Goal: Information Seeking & Learning: Understand process/instructions

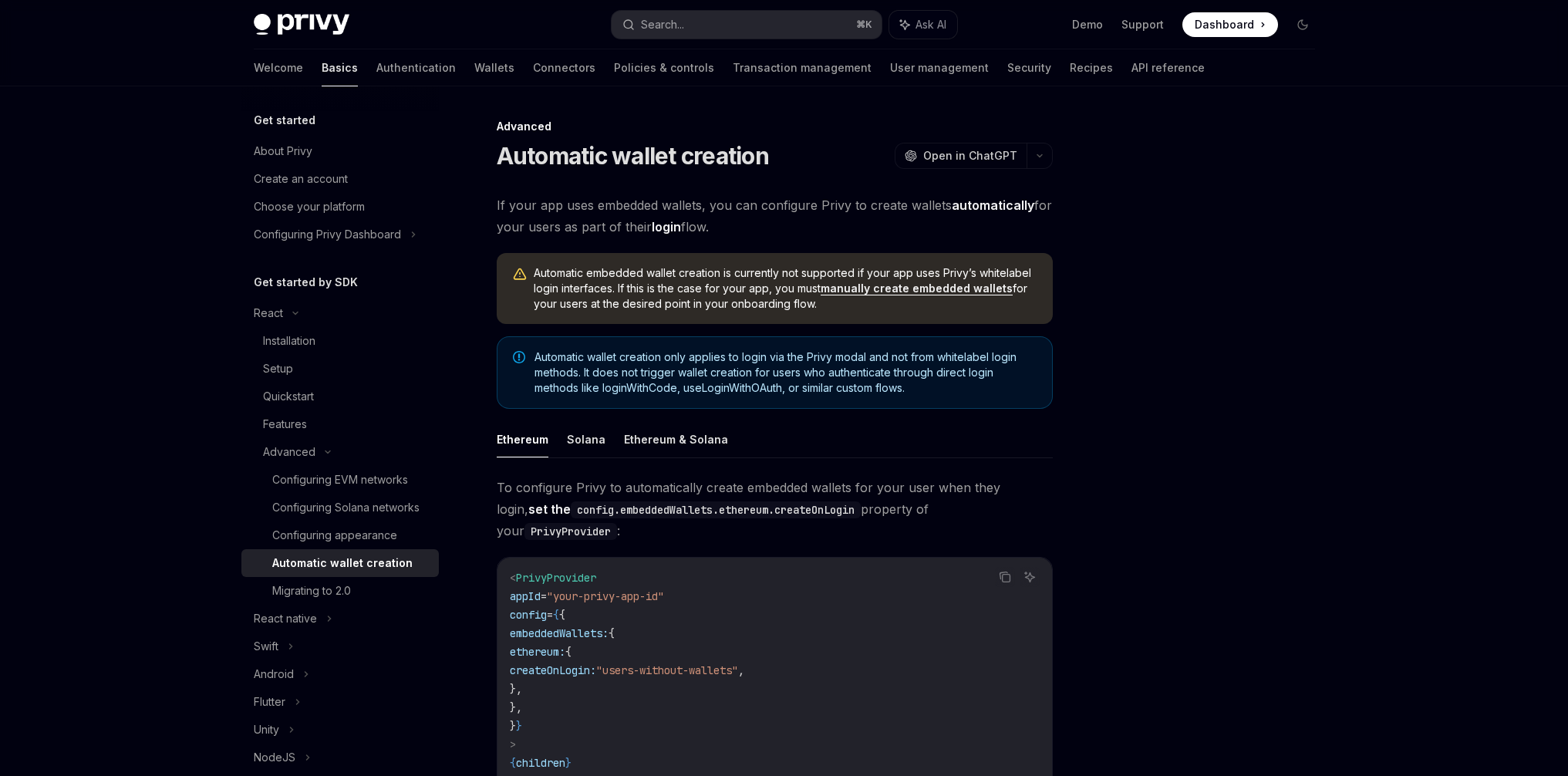
click at [1210, 314] on div at bounding box center [1210, 446] width 235 height 659
click at [1271, 290] on div at bounding box center [1210, 446] width 235 height 659
click at [763, 125] on div "Advanced" at bounding box center [774, 126] width 556 height 15
click at [689, 152] on h1 "Automatic wallet creation" at bounding box center [633, 156] width 273 height 28
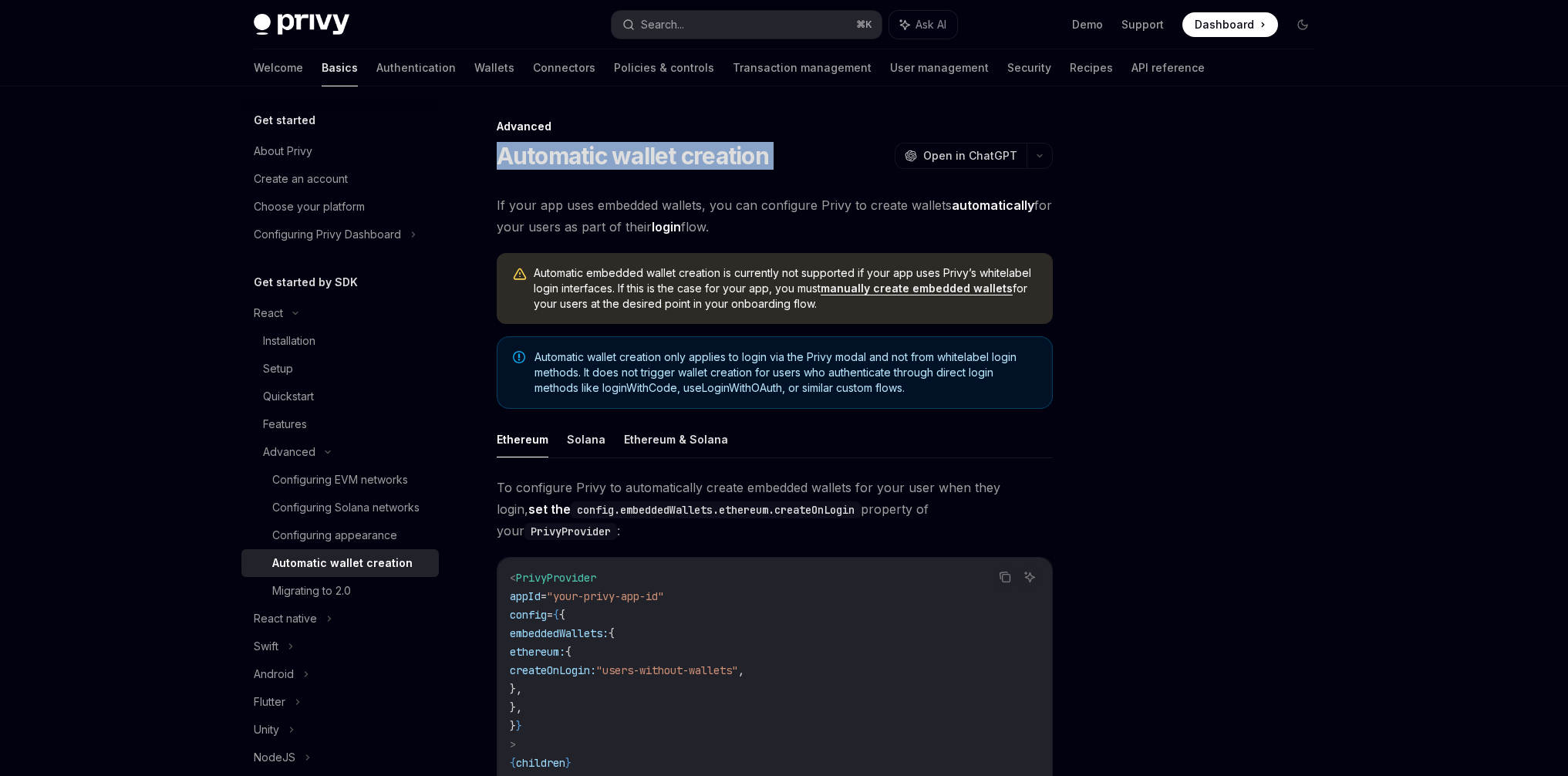
click at [689, 152] on h1 "Automatic wallet creation" at bounding box center [633, 156] width 273 height 28
click at [710, 152] on h1 "Automatic wallet creation" at bounding box center [633, 156] width 273 height 28
click at [635, 158] on h1 "Automatic wallet creation" at bounding box center [633, 156] width 273 height 28
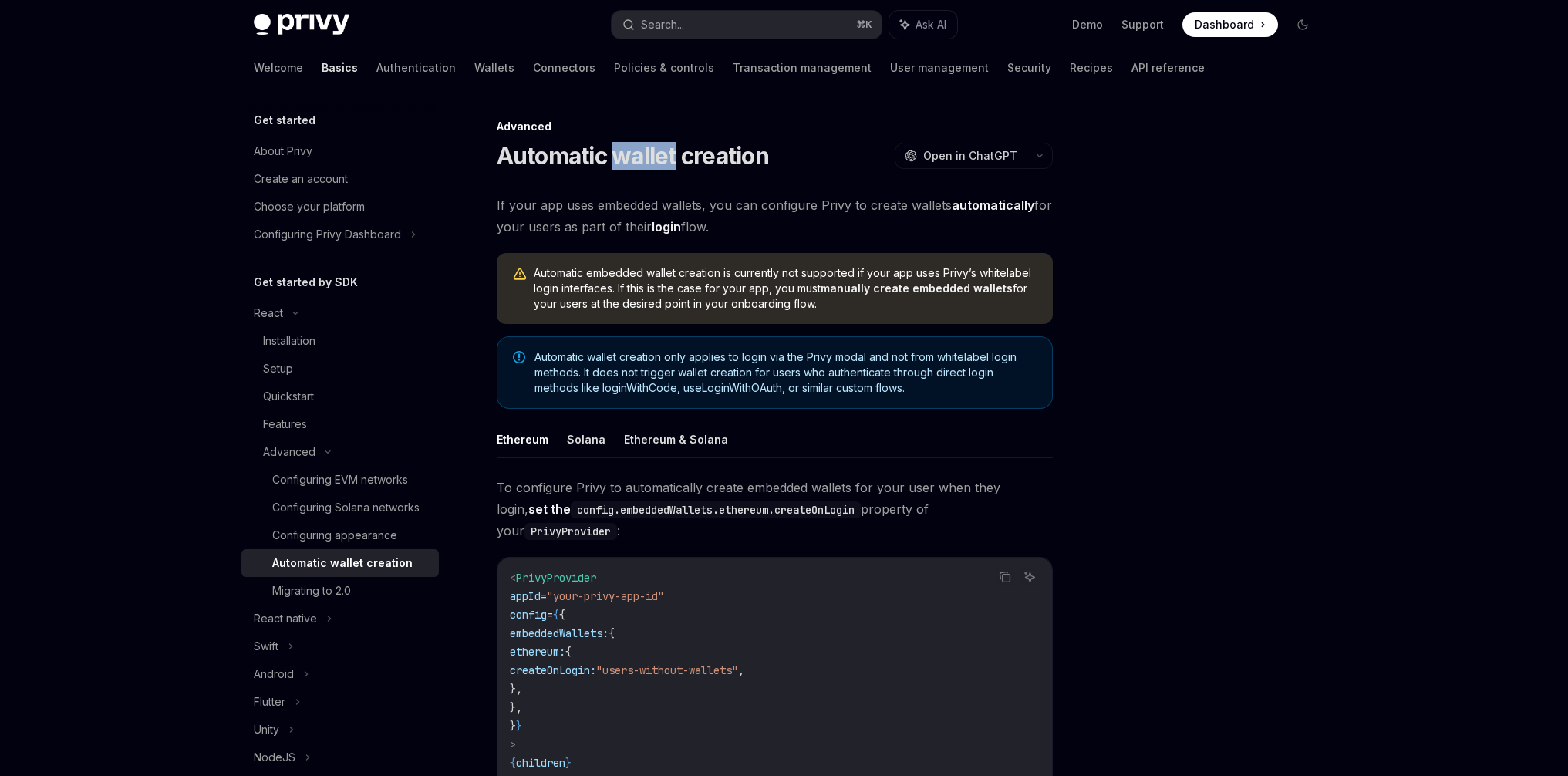
click at [635, 158] on h1 "Automatic wallet creation" at bounding box center [633, 156] width 273 height 28
click at [726, 151] on h1 "Automatic wallet creation" at bounding box center [633, 156] width 273 height 28
click at [674, 150] on h1 "Automatic wallet creation" at bounding box center [633, 156] width 273 height 28
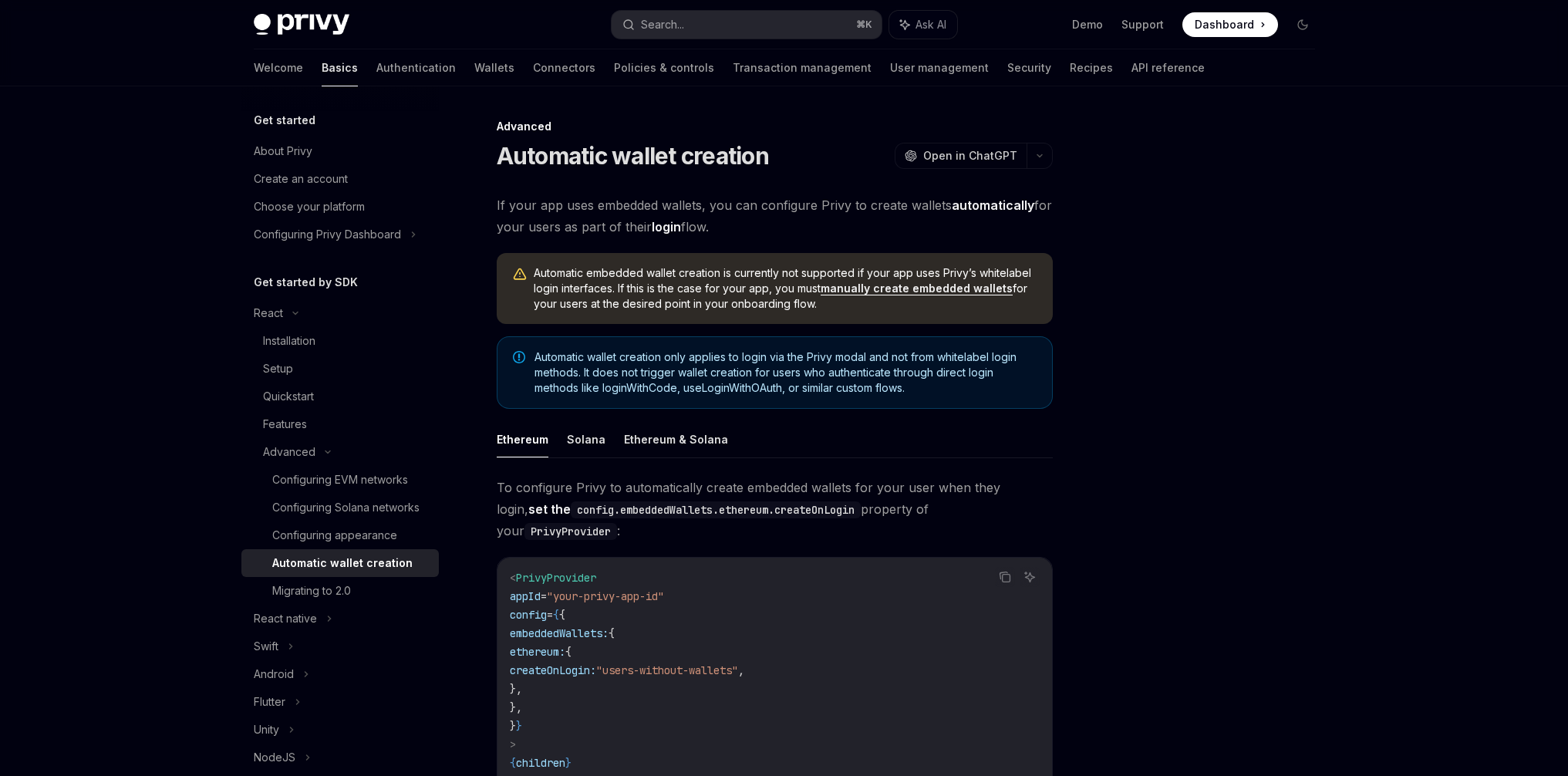
click at [735, 150] on h1 "Automatic wallet creation" at bounding box center [633, 156] width 273 height 28
click at [654, 159] on h1 "Automatic wallet creation" at bounding box center [633, 156] width 273 height 28
click at [546, 163] on h1 "Automatic wallet creation" at bounding box center [633, 156] width 273 height 28
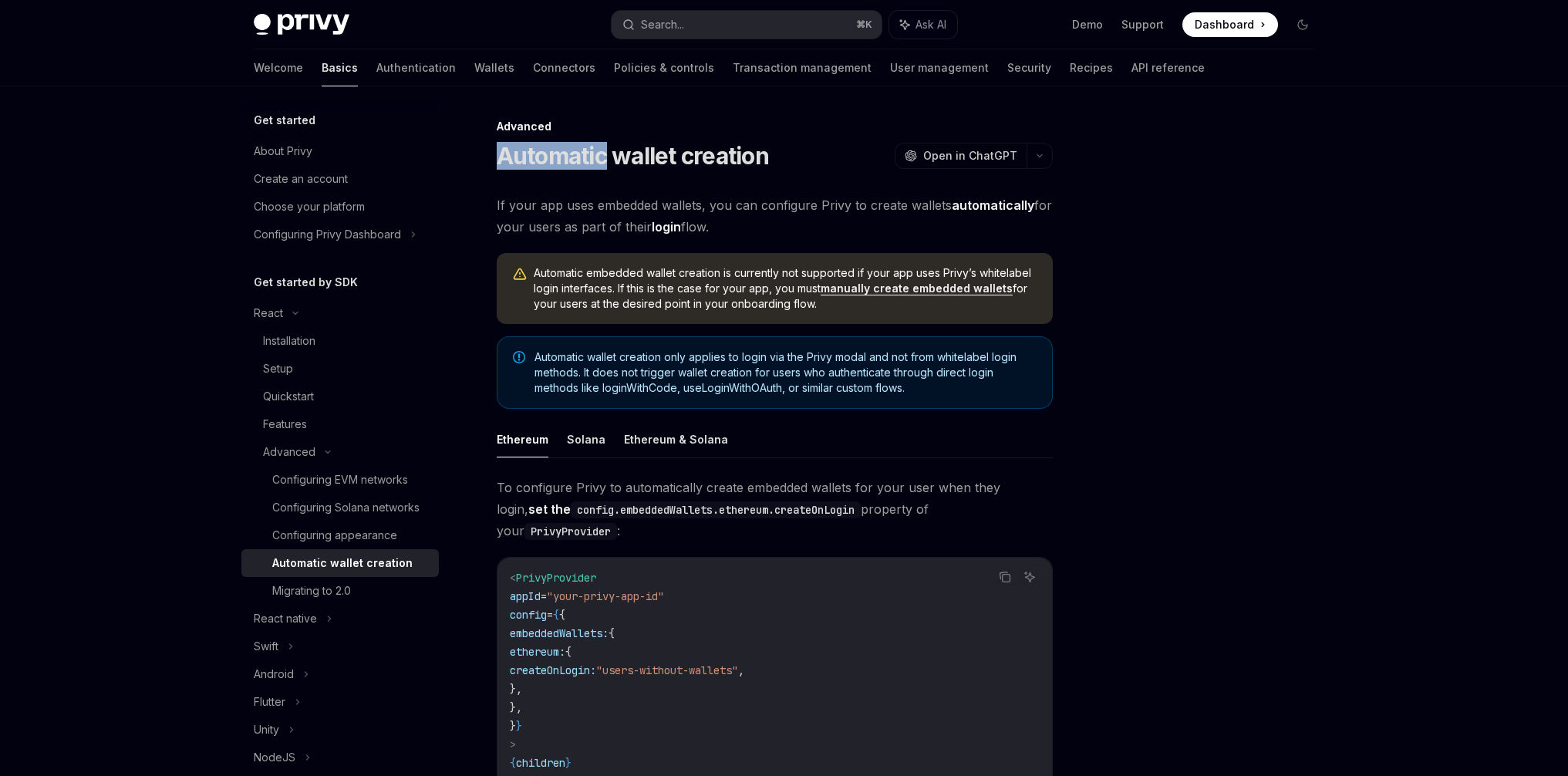
click at [546, 163] on h1 "Automatic wallet creation" at bounding box center [633, 156] width 273 height 28
click at [657, 150] on h1 "Automatic wallet creation" at bounding box center [633, 156] width 273 height 28
click at [732, 151] on h1 "Automatic wallet creation" at bounding box center [633, 156] width 273 height 28
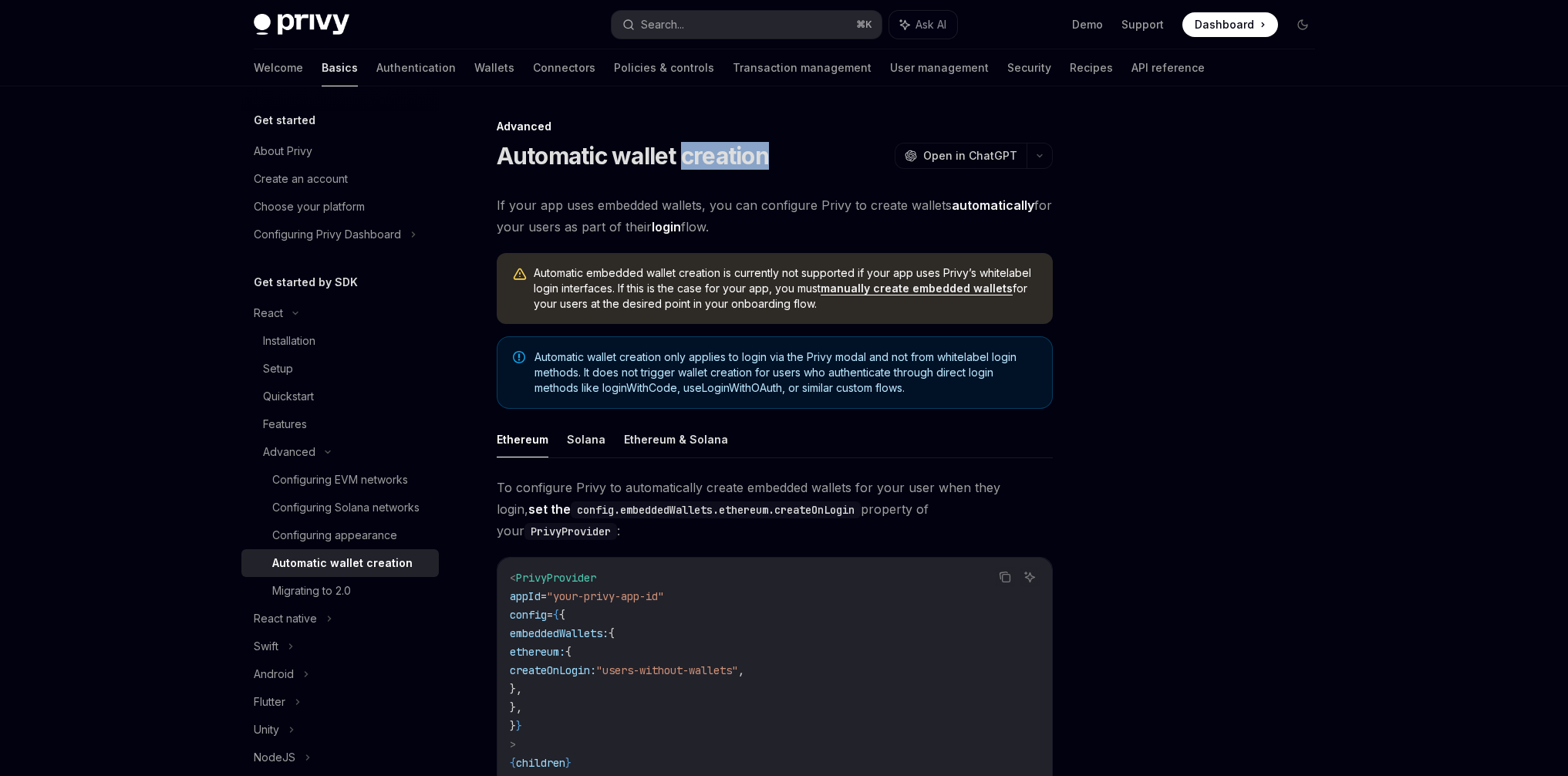
click at [816, 152] on div "Automatic wallet creation OpenAI Open in ChatGPT" at bounding box center [774, 156] width 556 height 28
click at [1199, 149] on div at bounding box center [1210, 446] width 235 height 659
click at [1296, 291] on div at bounding box center [1210, 446] width 235 height 659
